Goal: Navigation & Orientation: Find specific page/section

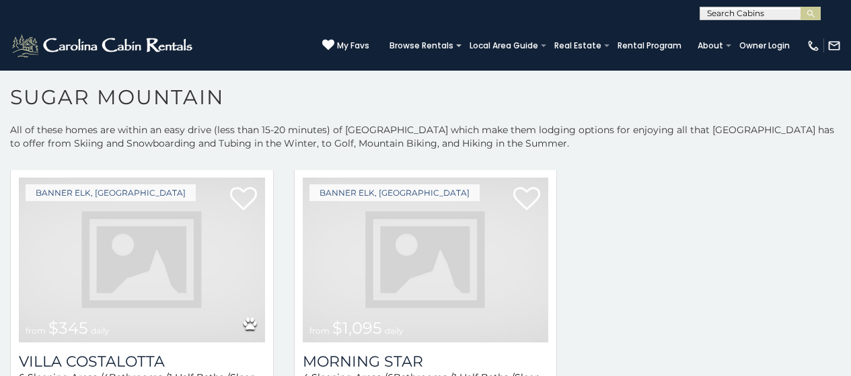
scroll to position [1665, 0]
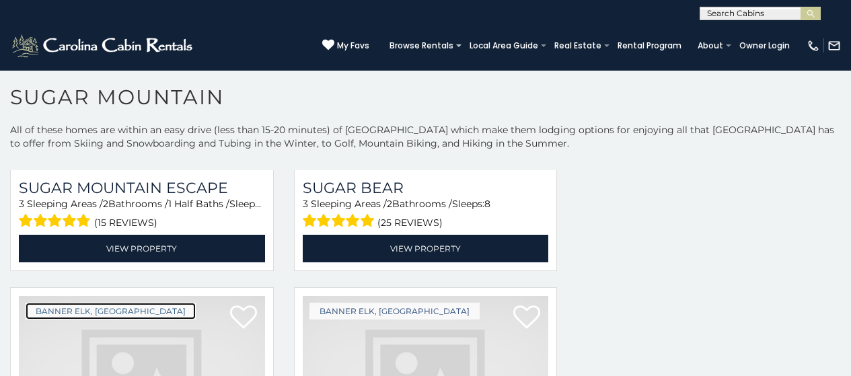
click at [68, 303] on link "Banner Elk, [GEOGRAPHIC_DATA]" at bounding box center [111, 311] width 170 height 17
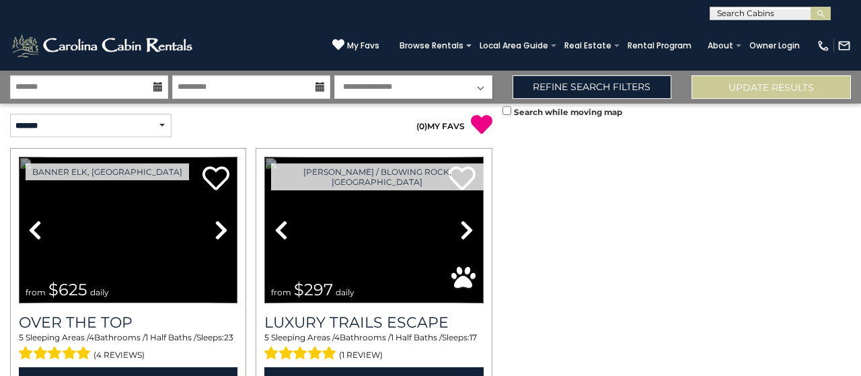
scroll to position [439, 0]
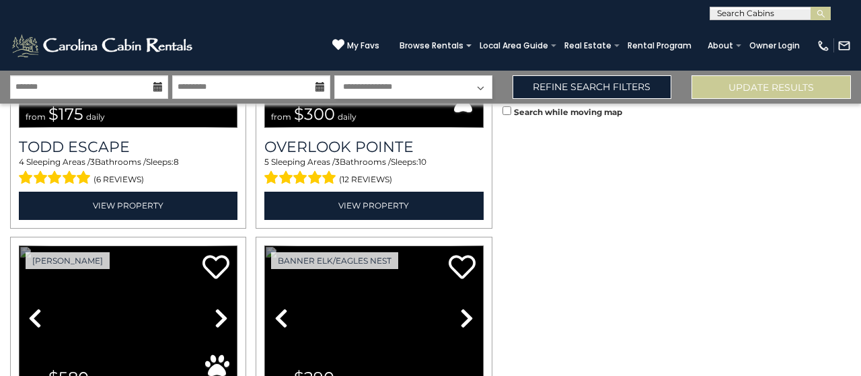
click at [19, 245] on link "Previous" at bounding box center [35, 318] width 33 height 147
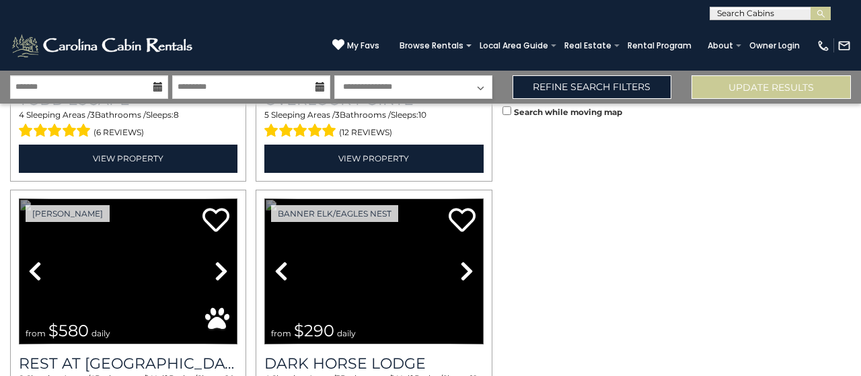
scroll to position [493, 0]
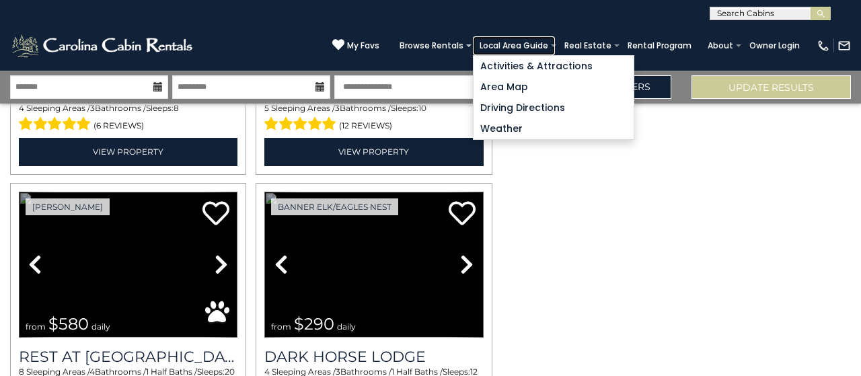
click at [532, 44] on link "Local Area Guide" at bounding box center [514, 45] width 82 height 19
